Goal: Task Accomplishment & Management: Use online tool/utility

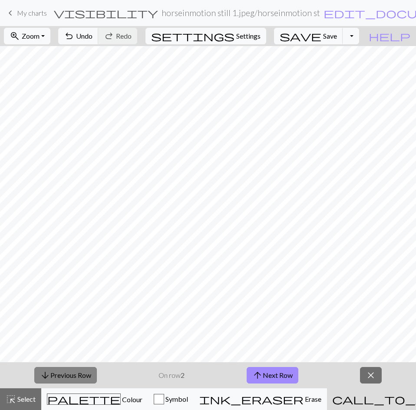
click at [69, 372] on button "arrow_downward Previous Row" at bounding box center [65, 375] width 62 height 16
click at [274, 374] on button "arrow_upward Next Row" at bounding box center [272, 375] width 52 height 16
click at [246, 367] on button "arrow_upward Next Row" at bounding box center [272, 375] width 52 height 16
click at [270, 371] on button "arrow_upward Next Row" at bounding box center [272, 375] width 52 height 16
click at [265, 373] on button "arrow_upward Next Row" at bounding box center [272, 375] width 52 height 16
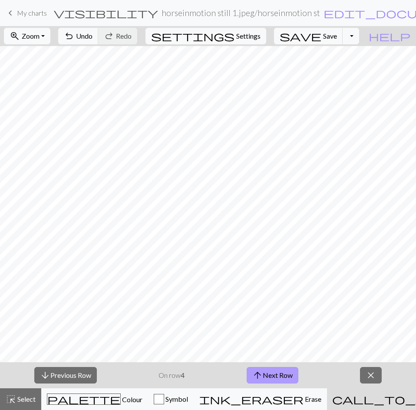
click at [258, 373] on span "arrow_upward" at bounding box center [257, 375] width 10 height 12
click at [263, 373] on button "arrow_upward Next Row" at bounding box center [272, 375] width 52 height 16
click at [372, 375] on span "close" at bounding box center [370, 375] width 10 height 12
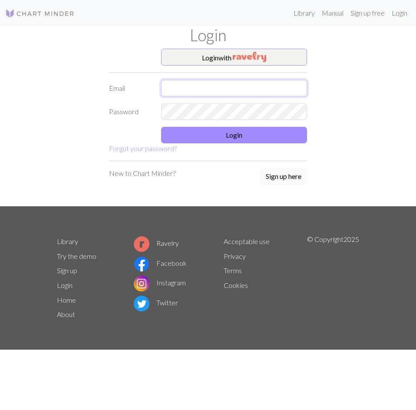
click at [208, 85] on input "text" at bounding box center [234, 88] width 146 height 16
type input "xiongbd14@gmail.com"
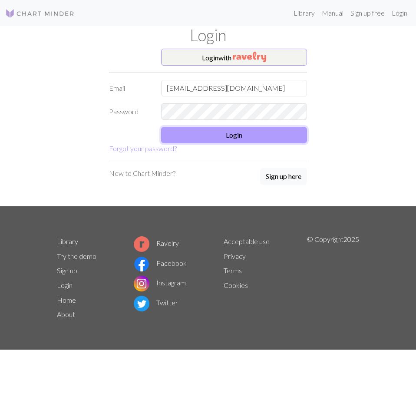
click at [223, 130] on button "Login" at bounding box center [234, 135] width 146 height 16
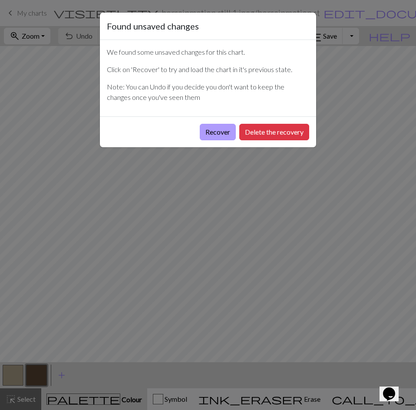
click at [215, 130] on button "Recover" at bounding box center [218, 132] width 36 height 16
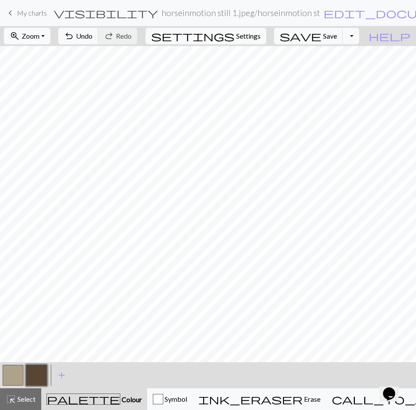
click at [49, 43] on button "zoom_in Zoom Zoom" at bounding box center [27, 36] width 46 height 16
click at [51, 52] on button "Fit all" at bounding box center [38, 55] width 69 height 14
click at [234, 35] on span "settings" at bounding box center [192, 36] width 83 height 12
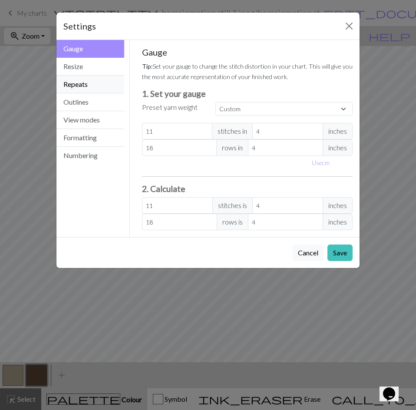
click at [97, 79] on button "Repeats" at bounding box center [90, 84] width 68 height 18
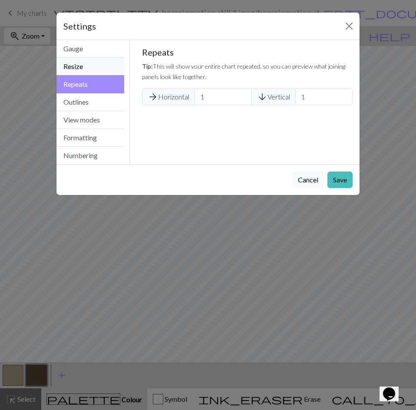
click at [92, 66] on button "Resize" at bounding box center [90, 67] width 68 height 18
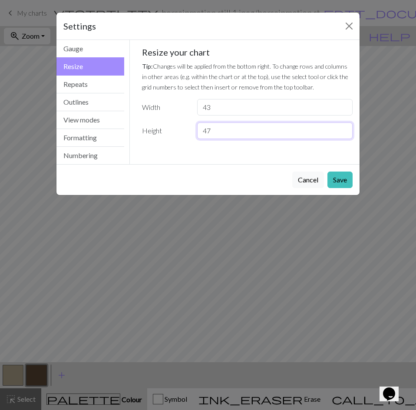
click at [223, 131] on input "47" at bounding box center [274, 130] width 155 height 16
click at [357, 22] on div "Settings" at bounding box center [207, 26] width 303 height 27
click at [346, 26] on button "Close" at bounding box center [349, 26] width 14 height 14
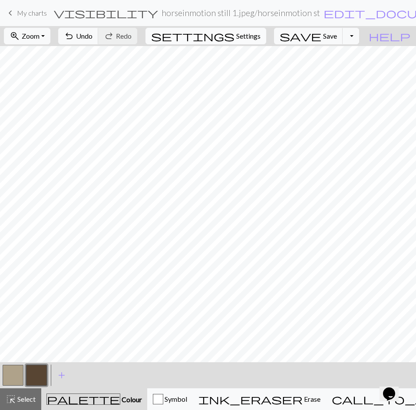
click at [234, 37] on span "settings" at bounding box center [192, 36] width 83 height 12
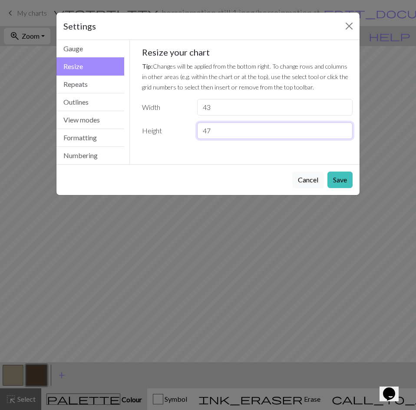
click at [216, 131] on input "47" at bounding box center [274, 130] width 155 height 16
type input "43"
click at [332, 174] on button "Save" at bounding box center [339, 179] width 25 height 16
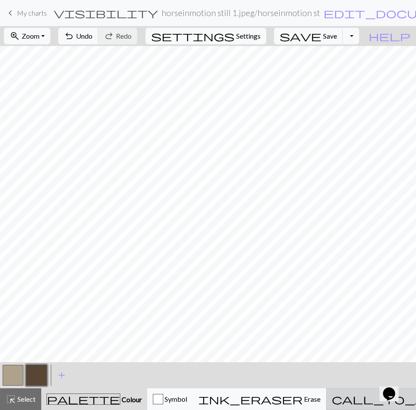
click at [349, 398] on span "call_to_action" at bounding box center [404, 399] width 146 height 12
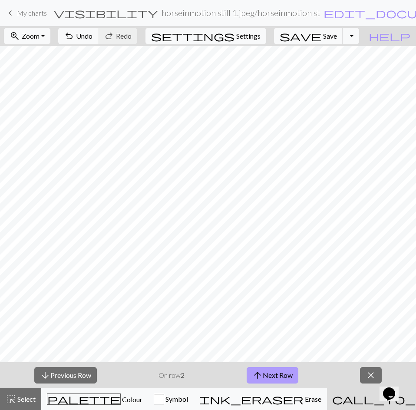
click at [248, 373] on button "arrow_upward Next Row" at bounding box center [272, 375] width 52 height 16
click at [254, 371] on span "arrow_upward" at bounding box center [257, 375] width 10 height 12
click at [281, 377] on button "arrow_upward Next Row" at bounding box center [272, 375] width 52 height 16
click at [260, 376] on span "arrow_upward" at bounding box center [257, 375] width 10 height 12
click at [264, 374] on button "arrow_upward Next Row" at bounding box center [272, 375] width 52 height 16
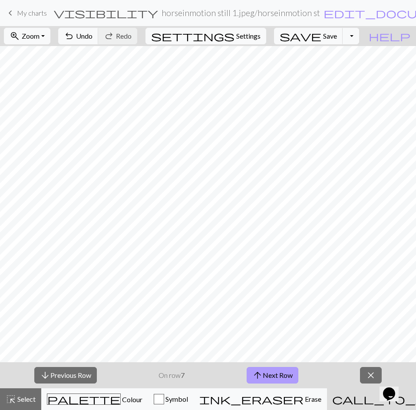
click at [255, 374] on span "arrow_upward" at bounding box center [257, 375] width 10 height 12
click at [264, 372] on button "arrow_upward Next Row" at bounding box center [272, 375] width 52 height 16
click at [253, 376] on span "arrow_upward" at bounding box center [257, 375] width 10 height 12
click at [279, 375] on button "arrow_upward Next Row" at bounding box center [274, 375] width 52 height 16
click at [234, 30] on span "settings" at bounding box center [192, 36] width 83 height 12
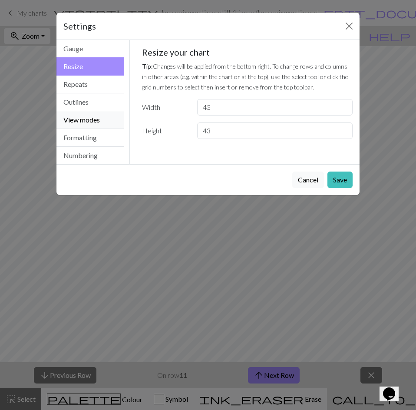
click at [85, 115] on button "View modes" at bounding box center [90, 120] width 68 height 18
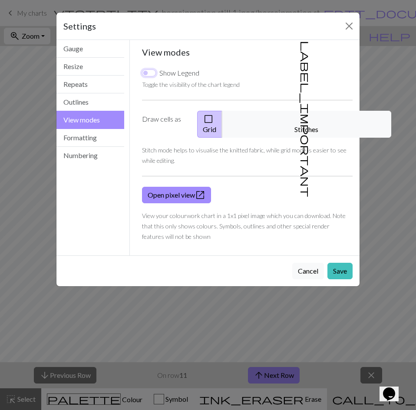
click at [150, 73] on input "Show Legend" at bounding box center [149, 72] width 14 height 7
checkbox input "false"
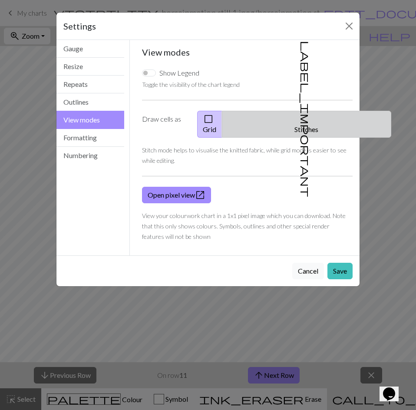
click at [299, 119] on span "label_important" at bounding box center [305, 119] width 12 height 156
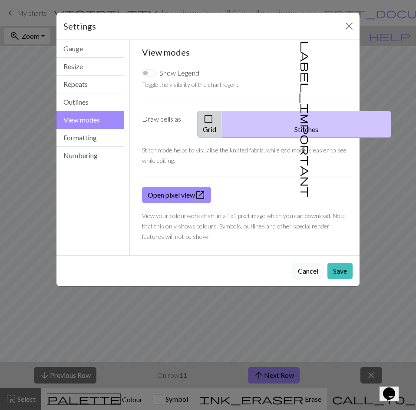
click at [222, 117] on button "check_box_outline_blank Grid" at bounding box center [209, 124] width 25 height 27
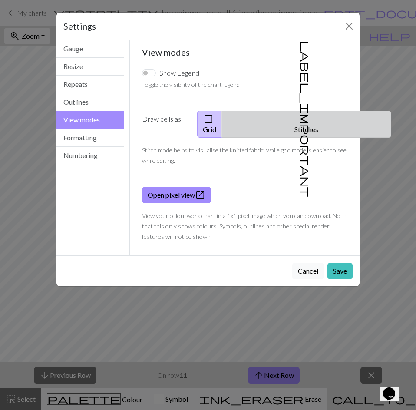
click at [290, 123] on button "label_important Stitches" at bounding box center [306, 124] width 169 height 27
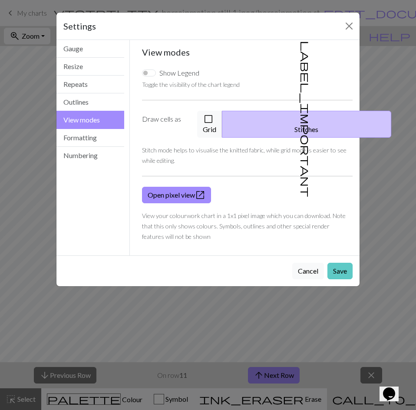
click at [339, 263] on button "Save" at bounding box center [339, 271] width 25 height 16
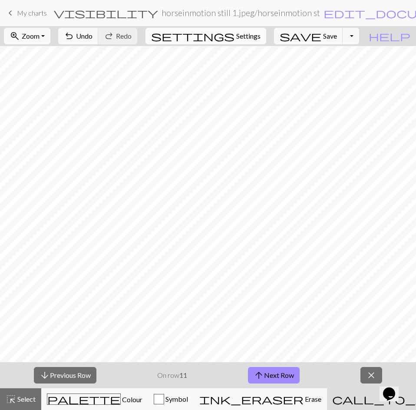
click at [251, 37] on span "Settings" at bounding box center [248, 36] width 24 height 10
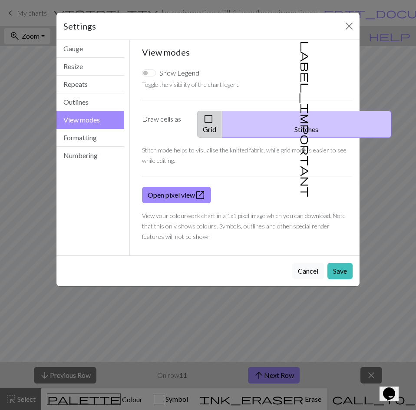
click at [222, 115] on button "check_box_outline_blank Grid" at bounding box center [209, 124] width 25 height 27
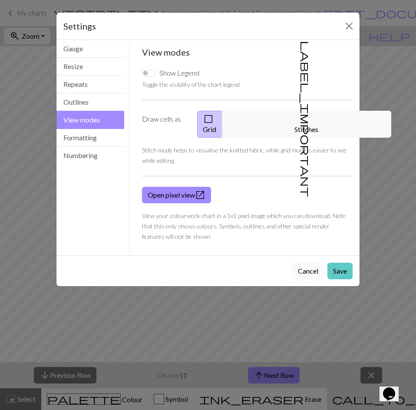
click at [337, 263] on button "Save" at bounding box center [339, 271] width 25 height 16
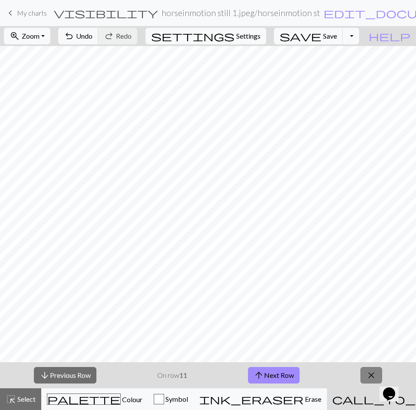
click at [370, 373] on span "close" at bounding box center [371, 375] width 10 height 12
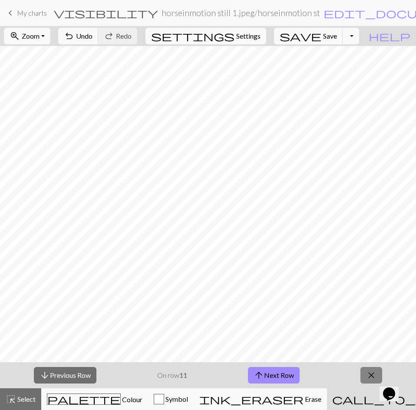
click at [365, 374] on button "close" at bounding box center [371, 375] width 22 height 16
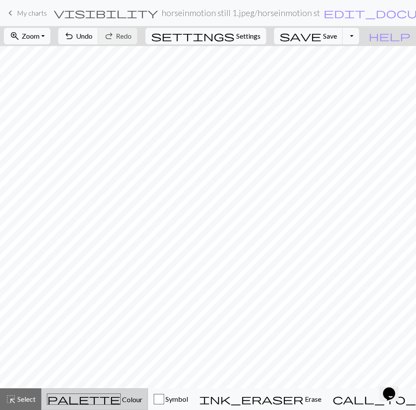
click at [81, 393] on span "palette" at bounding box center [83, 399] width 73 height 12
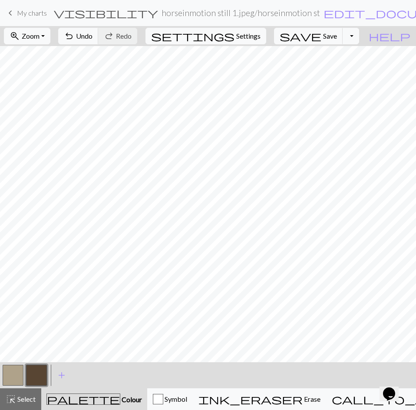
click at [12, 371] on button "button" at bounding box center [13, 374] width 21 height 21
click at [92, 38] on span "Undo" at bounding box center [84, 36] width 16 height 8
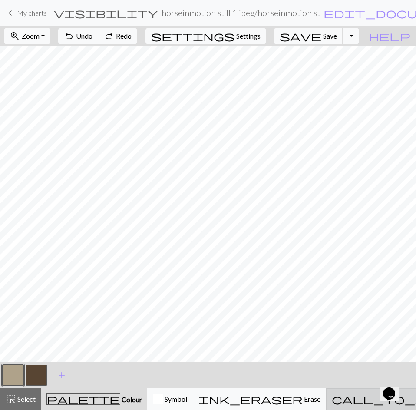
click at [345, 403] on span "call_to_action" at bounding box center [404, 399] width 146 height 12
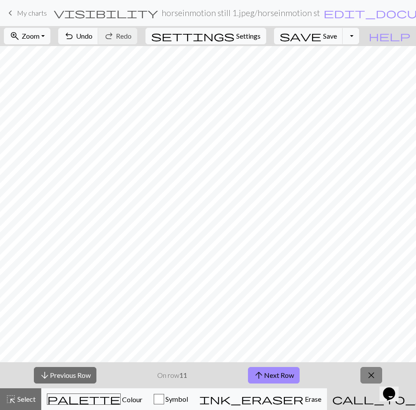
click at [369, 371] on span "close" at bounding box center [371, 375] width 10 height 12
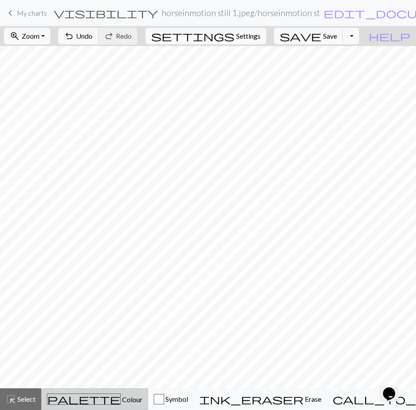
click at [59, 401] on div "palette Colour Colour" at bounding box center [94, 398] width 95 height 11
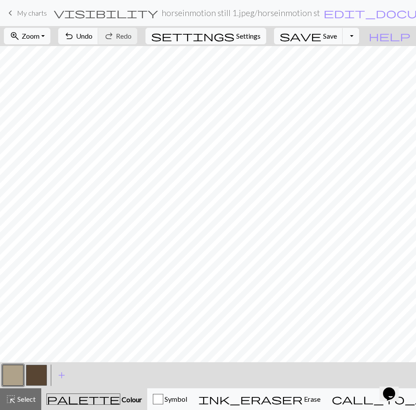
click at [43, 375] on button "button" at bounding box center [36, 374] width 21 height 21
click at [92, 39] on span "Undo" at bounding box center [84, 36] width 16 height 8
click at [10, 376] on button "button" at bounding box center [13, 374] width 21 height 21
click at [74, 36] on span "undo" at bounding box center [69, 36] width 10 height 12
drag, startPoint x: 39, startPoint y: 374, endPoint x: 43, endPoint y: 372, distance: 4.5
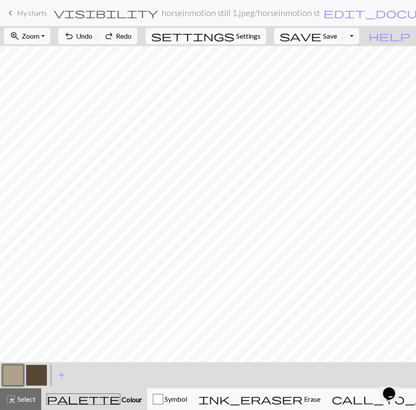
click at [38, 374] on button "button" at bounding box center [36, 374] width 21 height 21
click at [74, 35] on span "undo" at bounding box center [69, 36] width 10 height 12
click at [74, 37] on span "undo" at bounding box center [69, 36] width 10 height 12
click at [74, 36] on span "undo" at bounding box center [69, 36] width 10 height 12
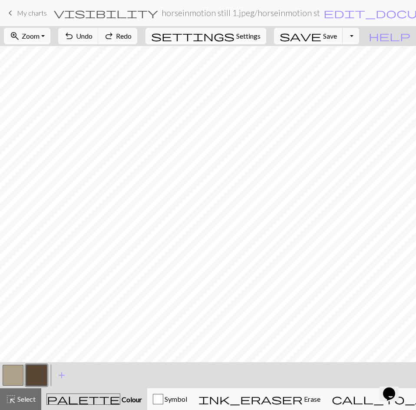
click at [21, 376] on button "button" at bounding box center [13, 374] width 21 height 21
click at [39, 377] on button "button" at bounding box center [36, 374] width 21 height 21
click at [92, 39] on span "Undo" at bounding box center [84, 36] width 16 height 8
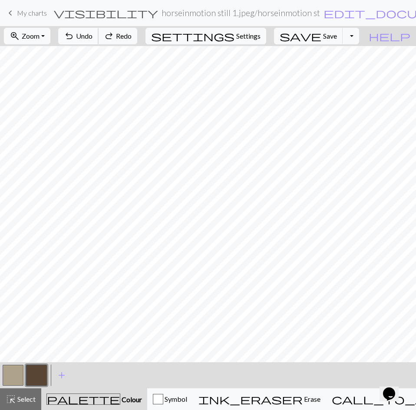
click at [92, 39] on span "Undo" at bounding box center [84, 36] width 16 height 8
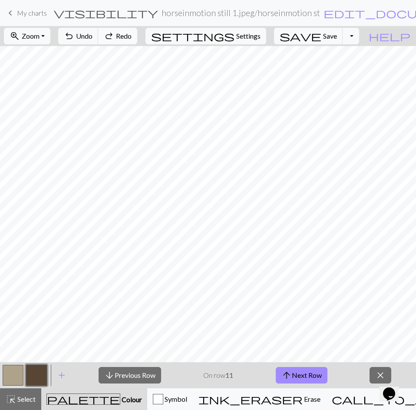
click at [131, 39] on span "Redo" at bounding box center [124, 36] width 16 height 8
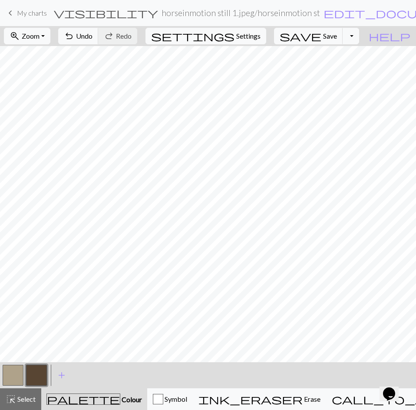
click at [15, 378] on button "button" at bounding box center [13, 374] width 21 height 21
click at [35, 372] on button "button" at bounding box center [36, 374] width 21 height 21
click at [98, 35] on button "undo Undo Undo" at bounding box center [78, 36] width 40 height 16
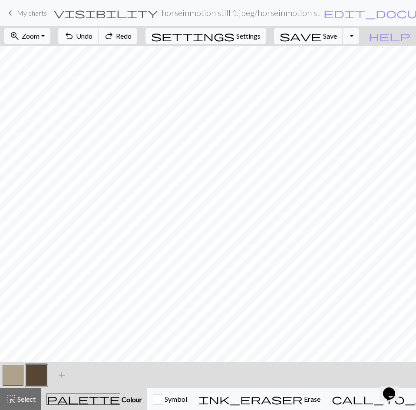
click at [98, 35] on button "undo Undo Undo" at bounding box center [78, 36] width 40 height 16
click at [98, 36] on button "undo Undo Undo" at bounding box center [78, 36] width 40 height 16
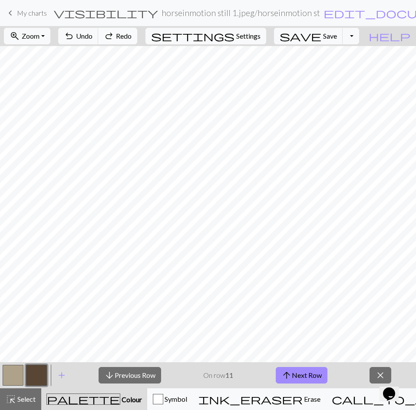
click at [137, 33] on button "redo Redo Redo" at bounding box center [117, 36] width 39 height 16
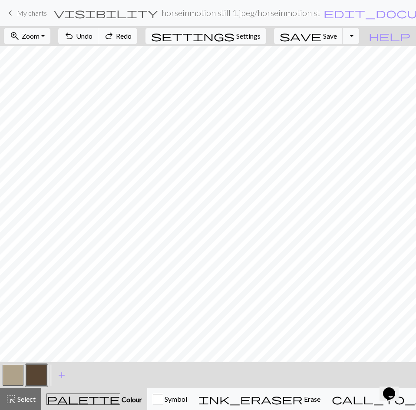
click at [114, 34] on span "redo" at bounding box center [109, 36] width 10 height 12
click at [92, 37] on span "Undo" at bounding box center [84, 36] width 16 height 8
drag, startPoint x: 16, startPoint y: 369, endPoint x: 19, endPoint y: 365, distance: 4.9
click at [16, 369] on button "button" at bounding box center [13, 374] width 21 height 21
click at [34, 370] on button "button" at bounding box center [36, 374] width 21 height 21
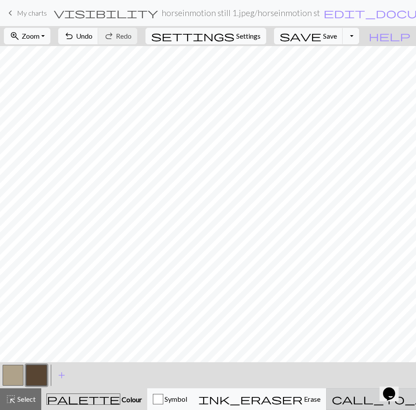
click at [349, 404] on span "call_to_action" at bounding box center [404, 399] width 146 height 12
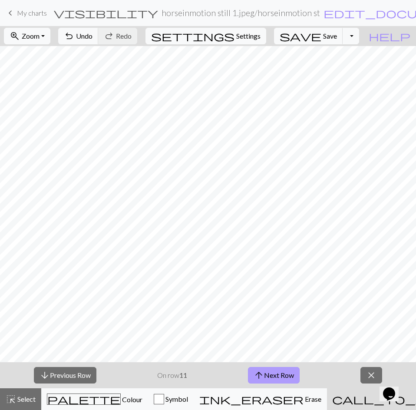
click at [275, 372] on button "arrow_upward Next Row" at bounding box center [274, 375] width 52 height 16
click at [266, 376] on button "arrow_upward Next Row" at bounding box center [274, 375] width 52 height 16
